Goal: Task Accomplishment & Management: Manage account settings

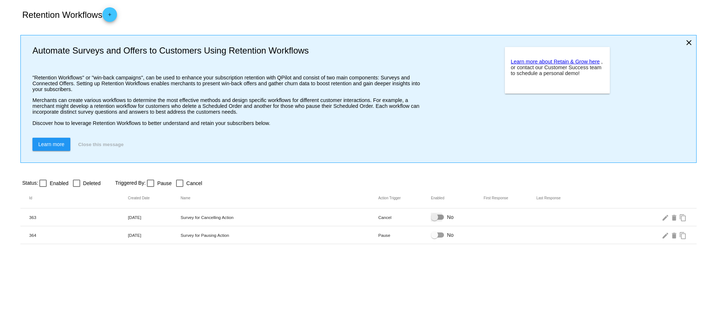
click at [439, 218] on div at bounding box center [437, 217] width 13 height 5
click at [435, 220] on input "No" at bounding box center [434, 220] width 0 height 0
checkbox input "true"
click at [436, 233] on div at bounding box center [434, 235] width 7 height 7
click at [435, 238] on input "No" at bounding box center [434, 238] width 0 height 0
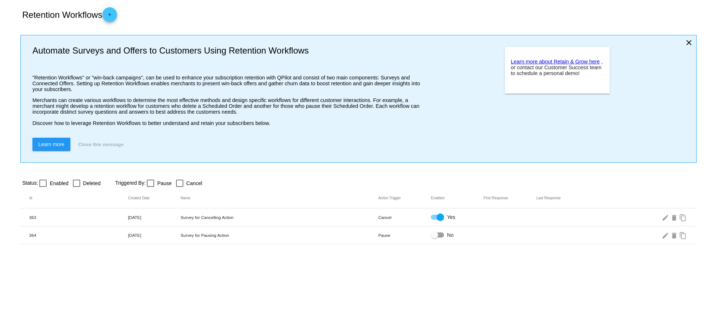
checkbox input "true"
